Goal: Task Accomplishment & Management: Manage account settings

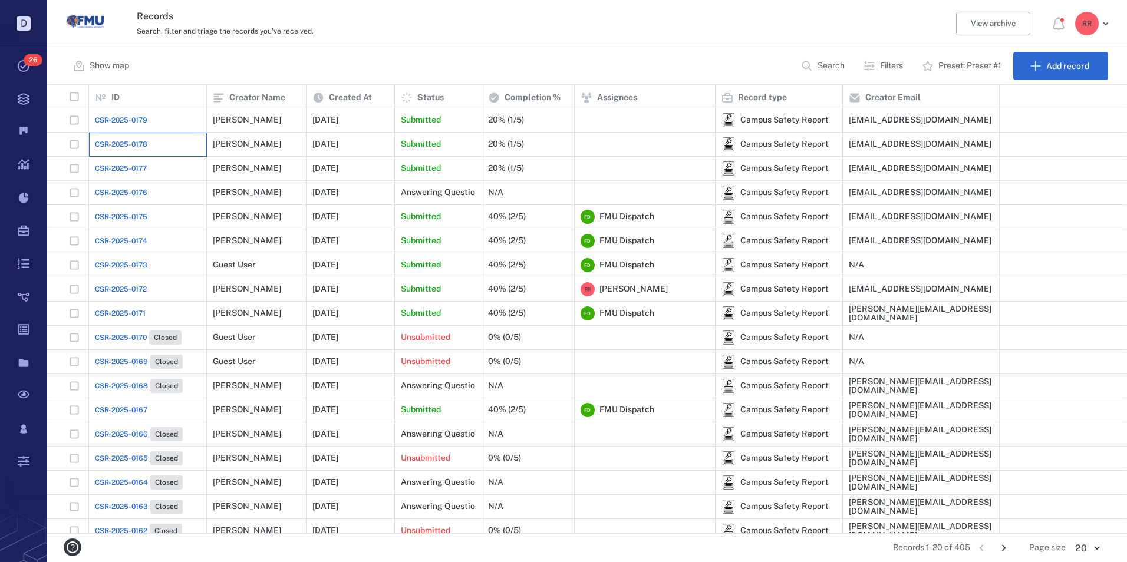
click at [119, 136] on div "CSR-2025-0178" at bounding box center [147, 145] width 105 height 24
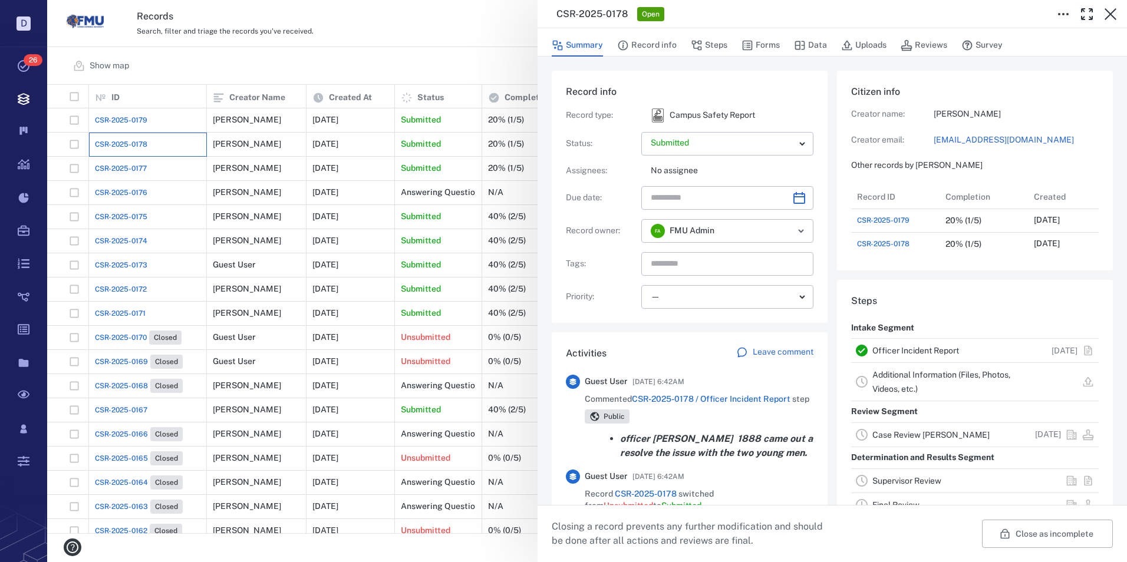
scroll to position [71, 234]
click at [901, 355] on link "Officer Incident Report" at bounding box center [915, 350] width 87 height 9
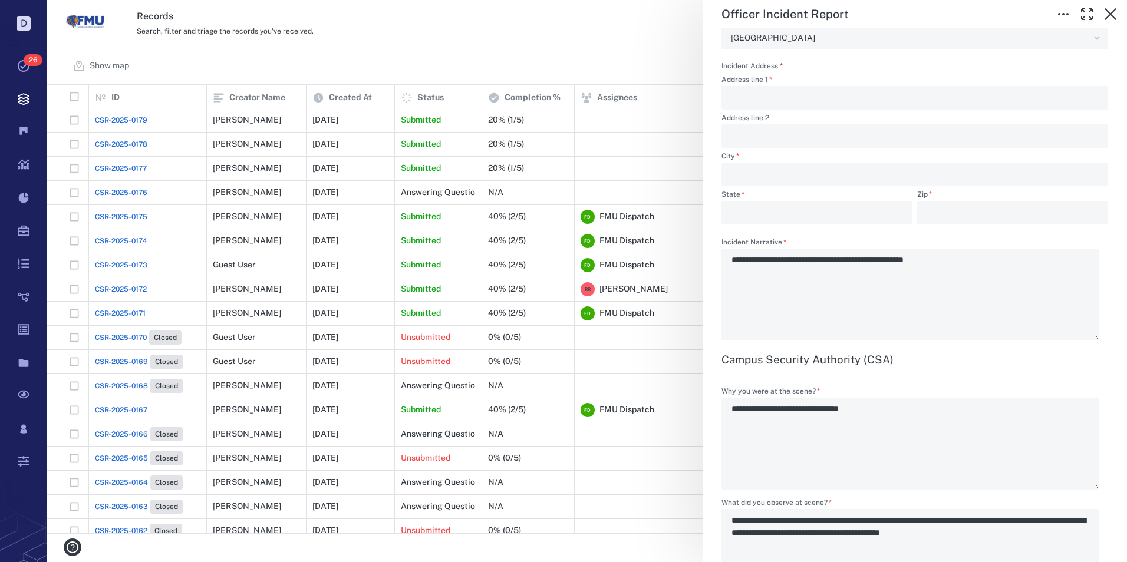
scroll to position [1120, 0]
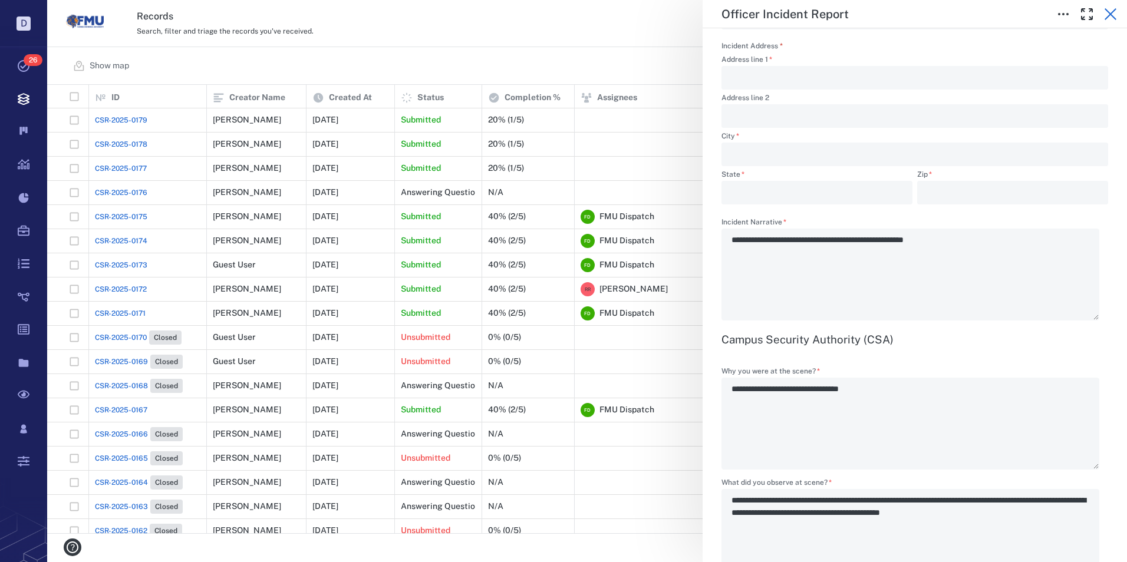
click at [1111, 12] on icon "button" at bounding box center [1110, 14] width 14 height 14
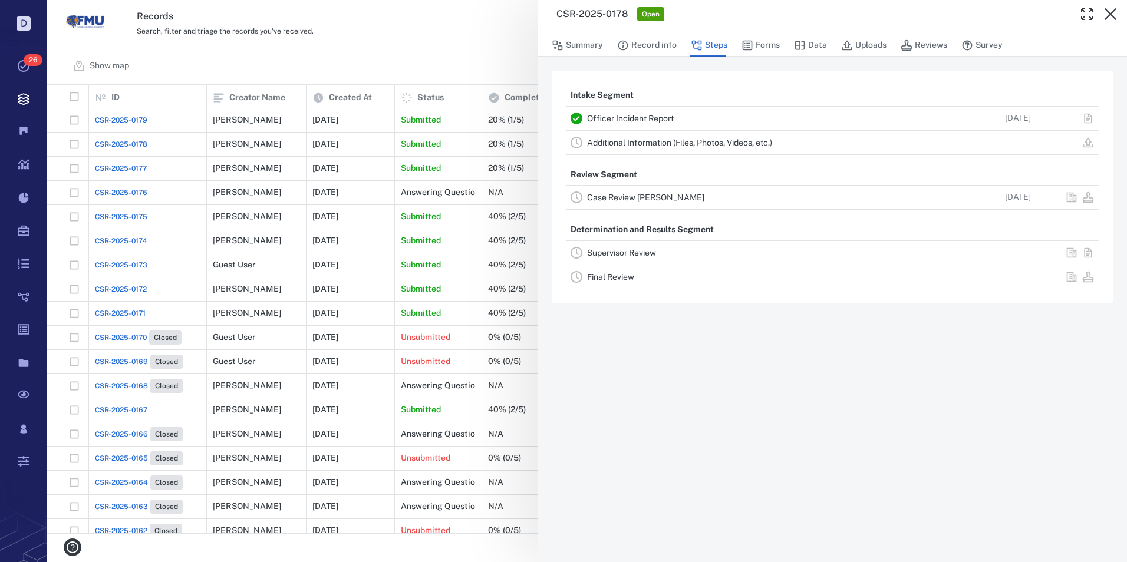
click at [414, 63] on div "CSR-2025-0178 Open Summary Record info Steps Forms Data Uploads Reviews Survey …" at bounding box center [587, 281] width 1080 height 562
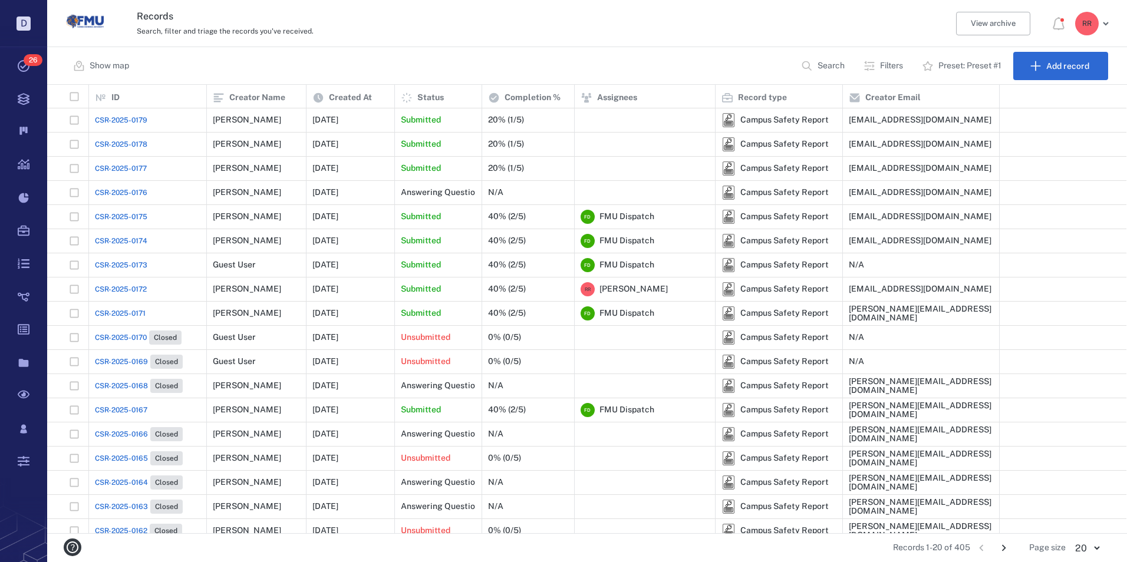
click at [119, 167] on span "CSR-2025-0177" at bounding box center [121, 168] width 52 height 11
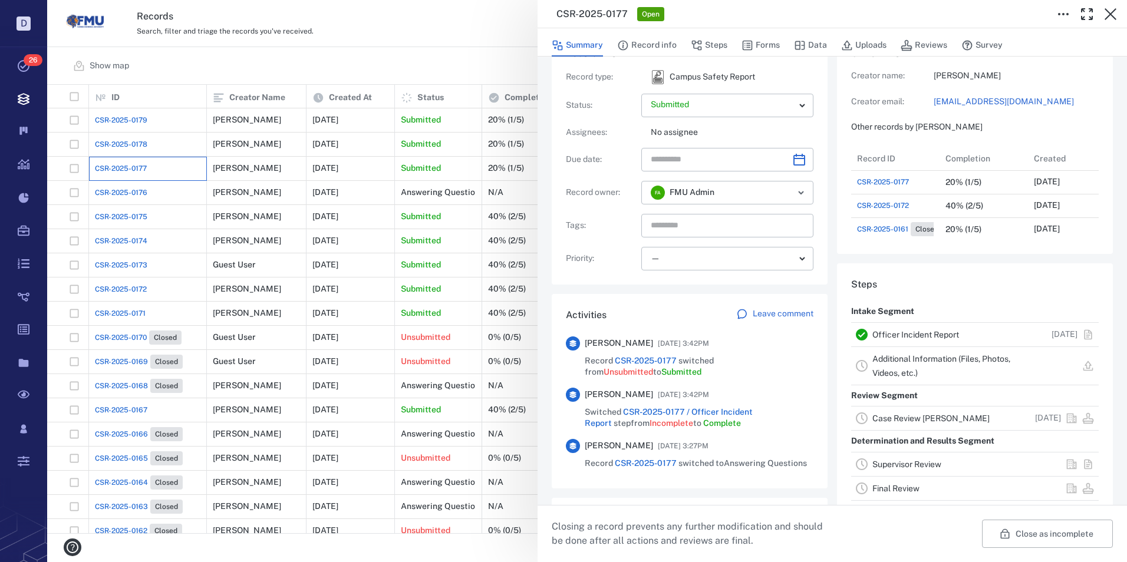
scroll to position [59, 0]
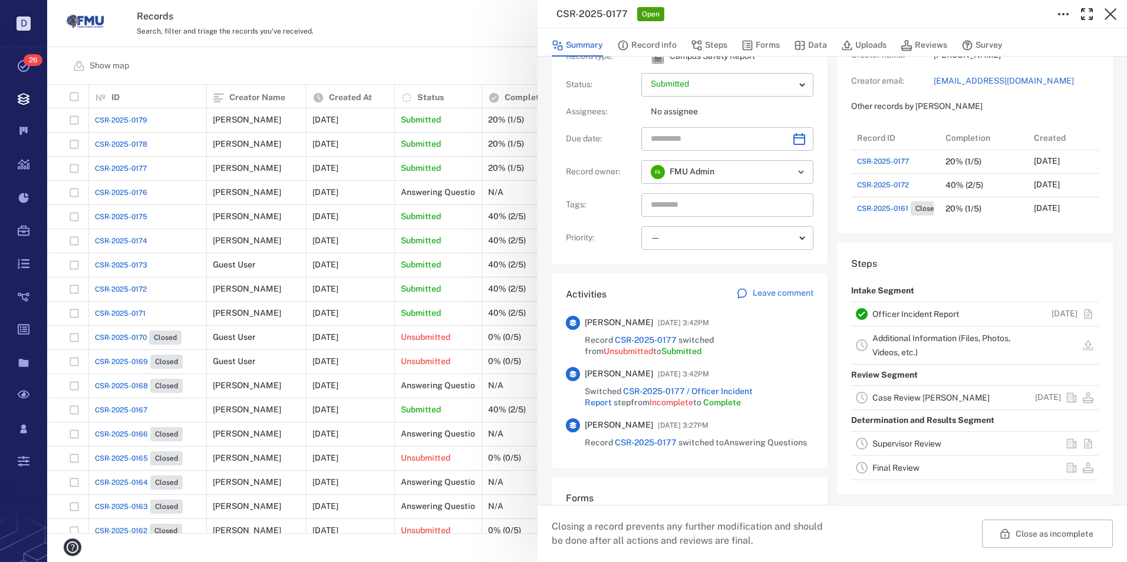
click at [916, 313] on link "Officer Incident Report" at bounding box center [915, 313] width 87 height 9
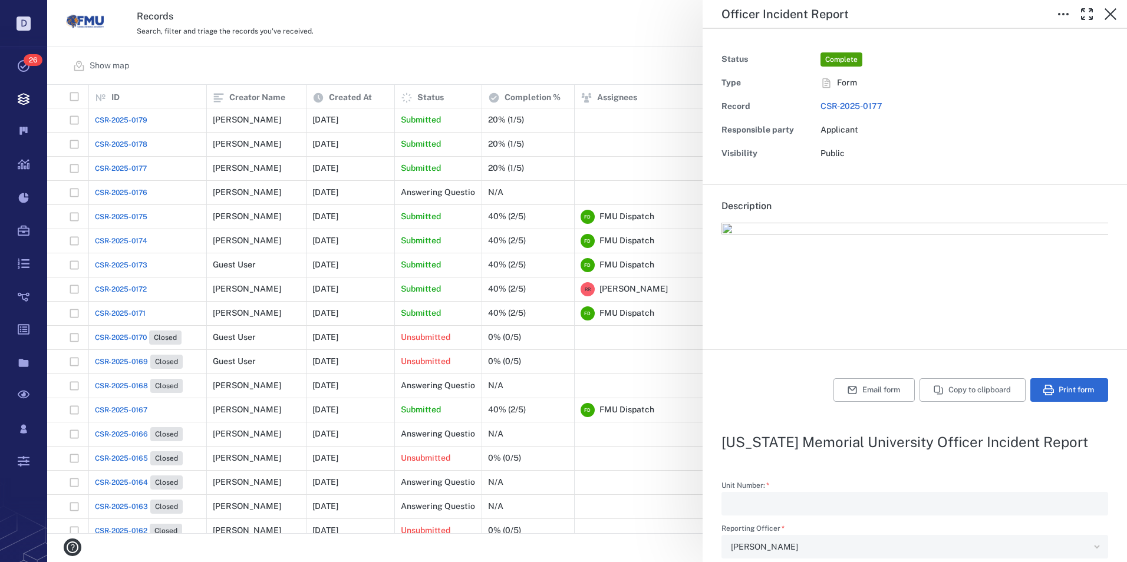
type input "**********"
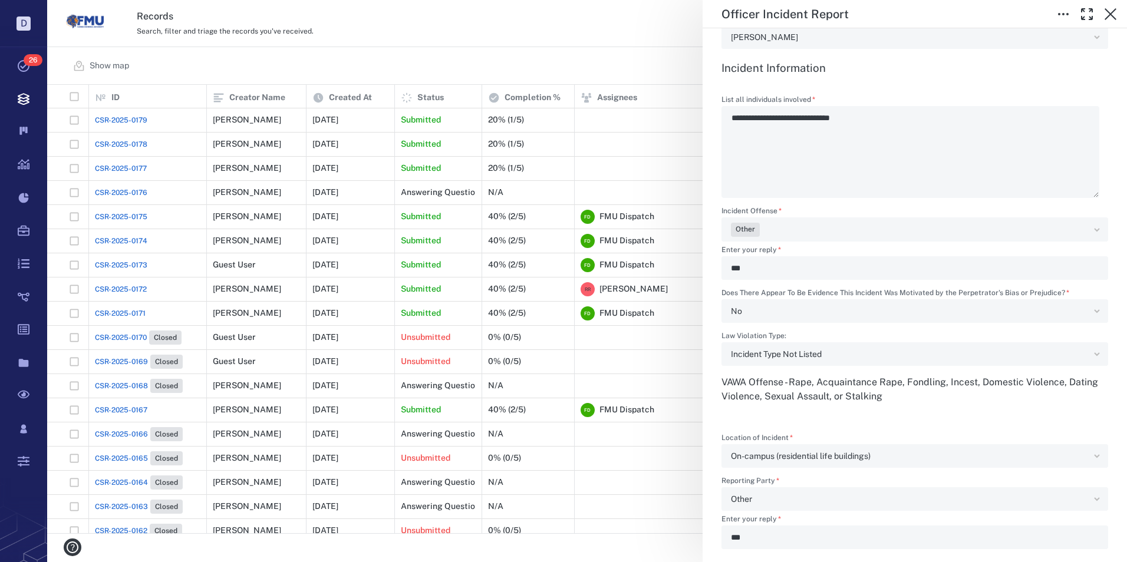
scroll to position [530, 0]
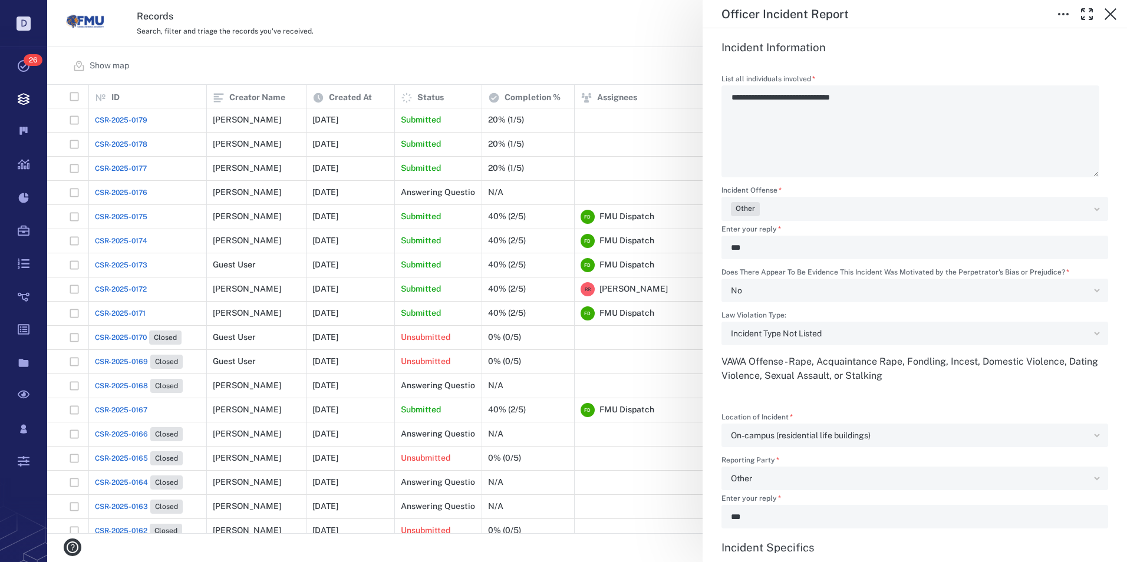
click at [1088, 212] on div "Other" at bounding box center [914, 209] width 387 height 24
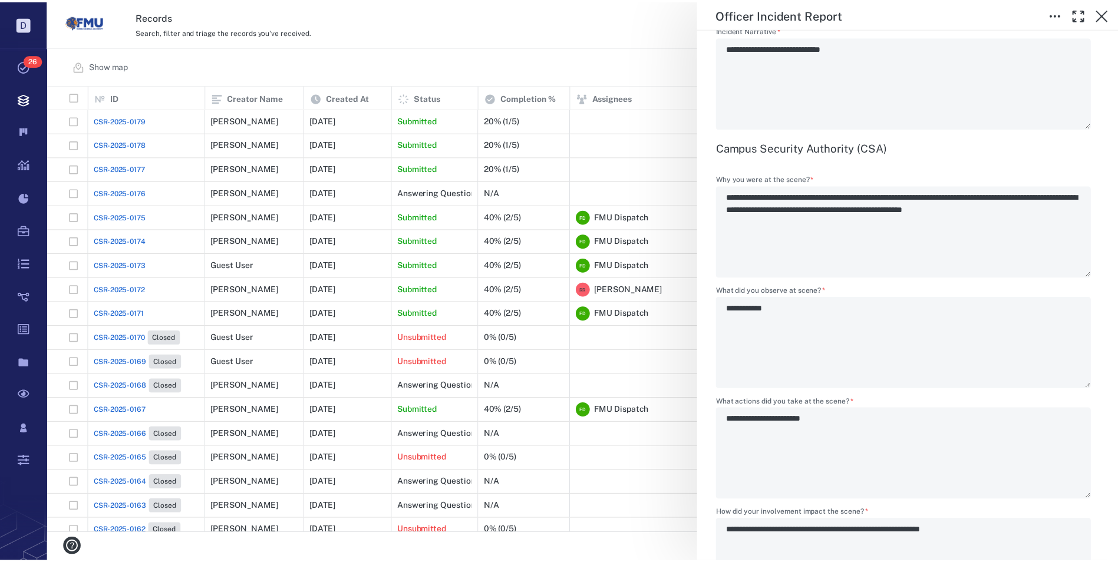
scroll to position [1387, 0]
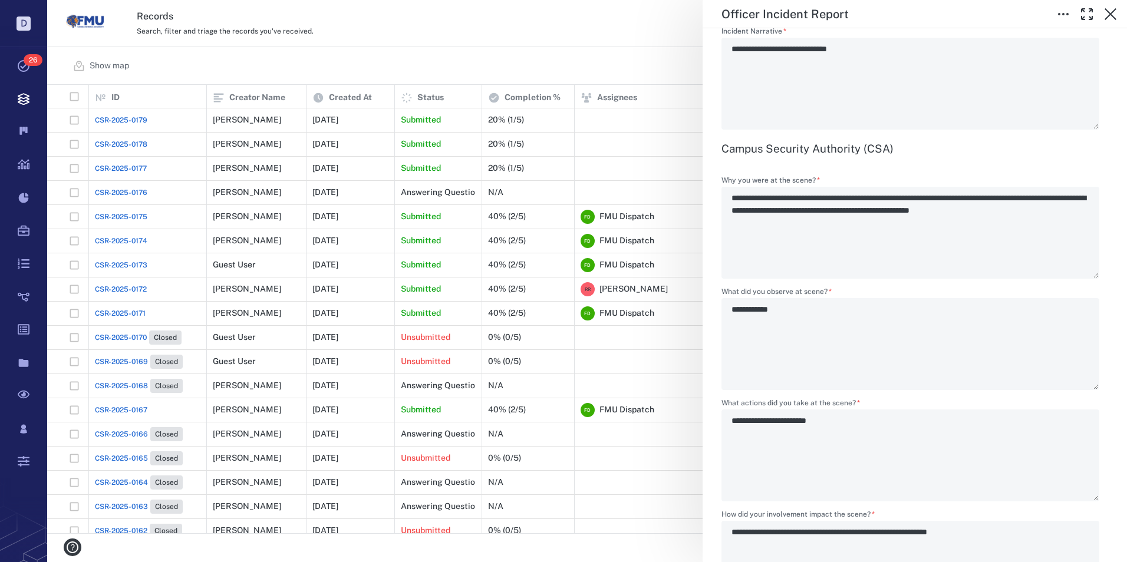
click at [457, 147] on div "**********" at bounding box center [587, 281] width 1080 height 562
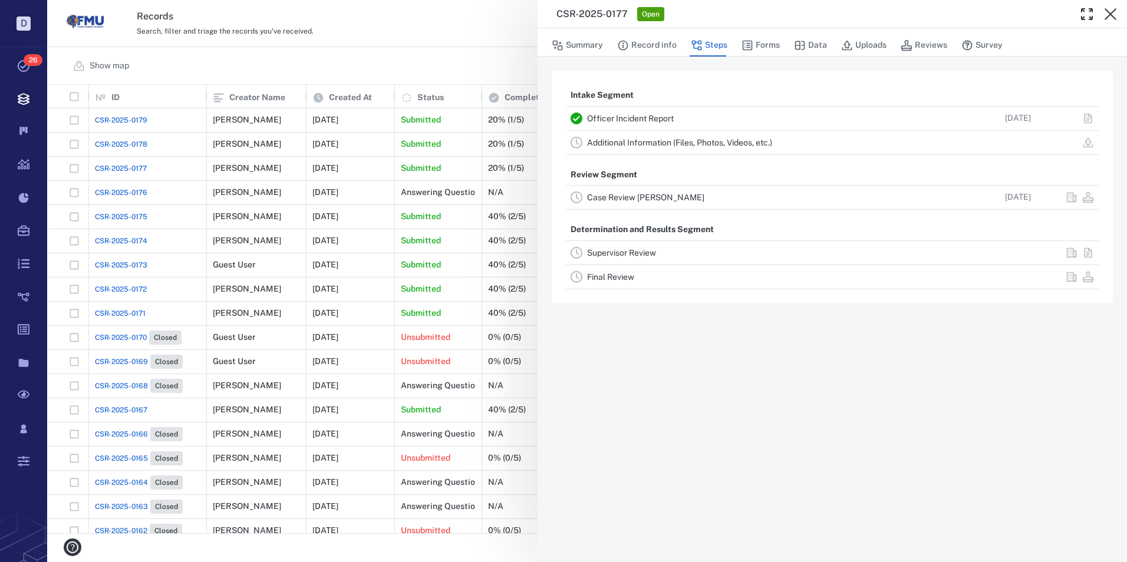
drag, startPoint x: 481, startPoint y: 26, endPoint x: 606, endPoint y: 87, distance: 139.1
click at [481, 26] on div "CSR-2025-0177 Open Summary Record info Steps Forms Data Uploads Reviews Survey …" at bounding box center [587, 281] width 1080 height 562
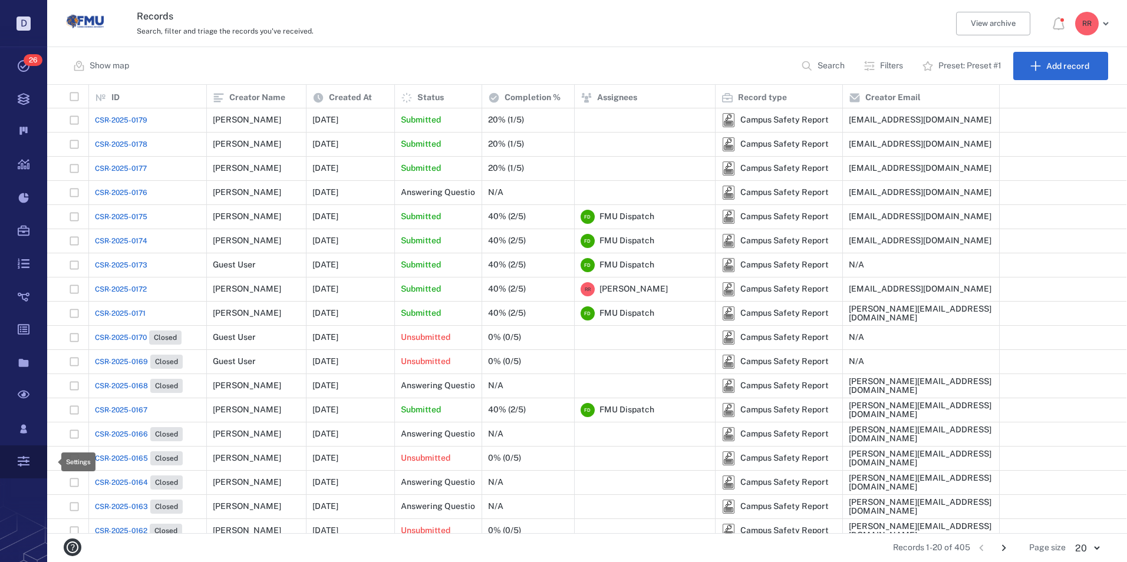
click at [27, 453] on icon at bounding box center [23, 461] width 47 height 33
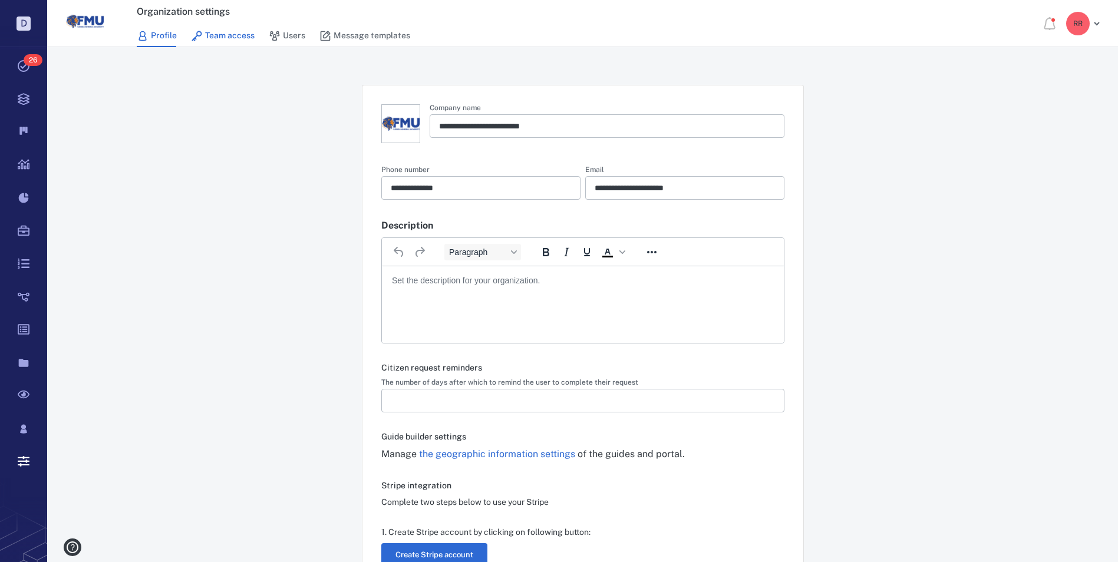
click at [218, 35] on link "Team access" at bounding box center [223, 36] width 64 height 22
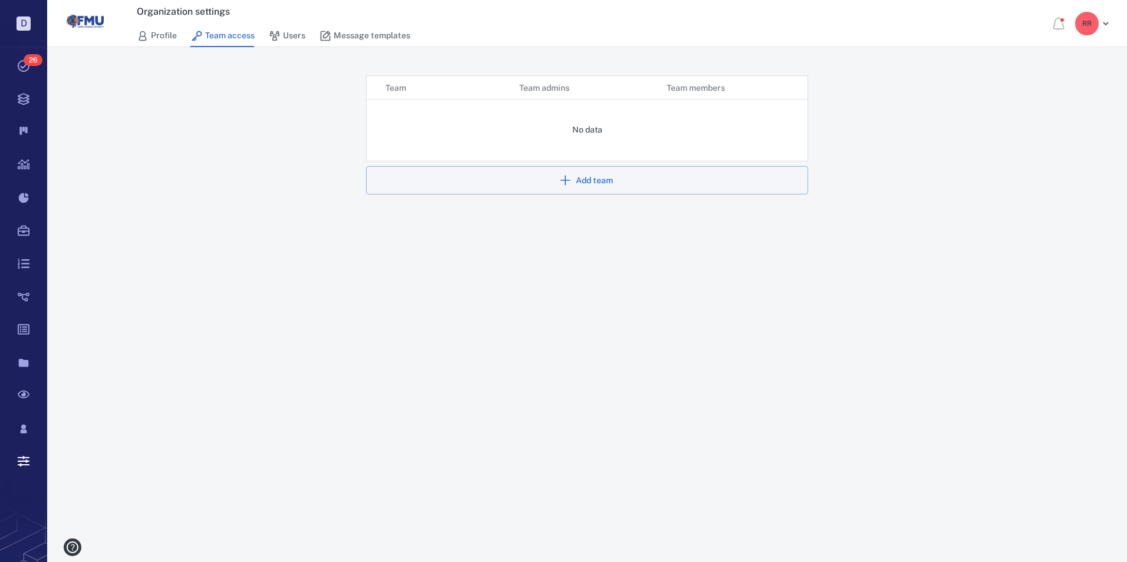
scroll to position [63, 432]
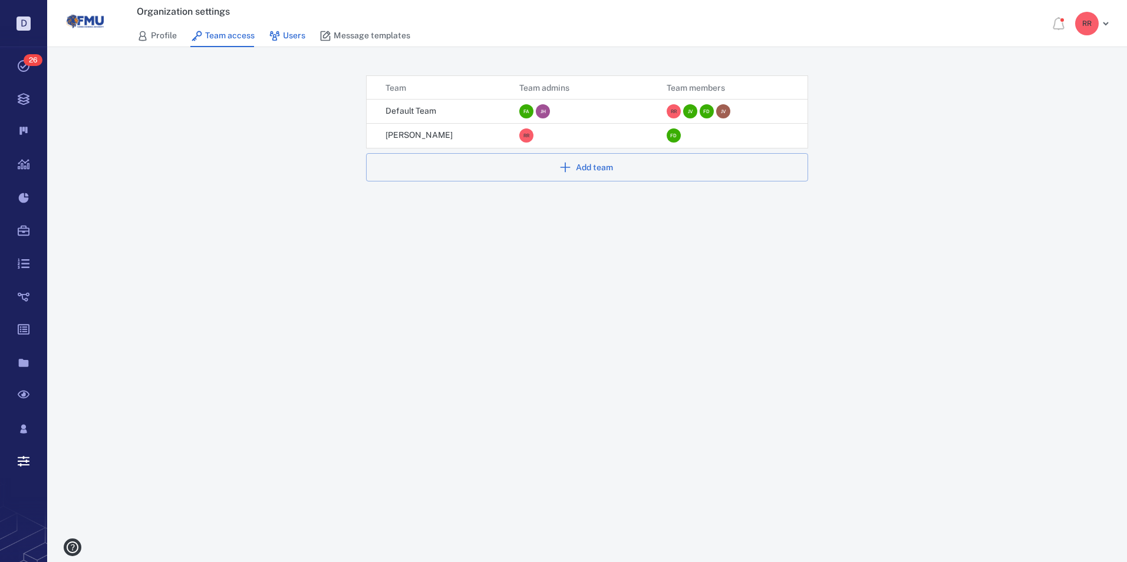
click at [271, 32] on icon at bounding box center [275, 36] width 12 height 12
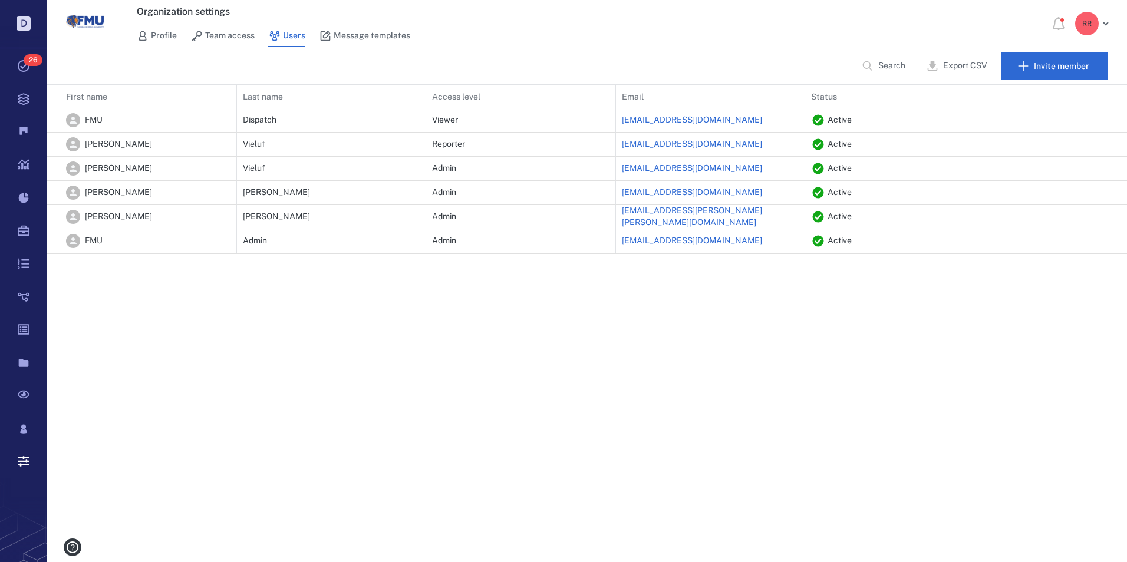
scroll to position [160, 1071]
